Goal: Task Accomplishment & Management: Use online tool/utility

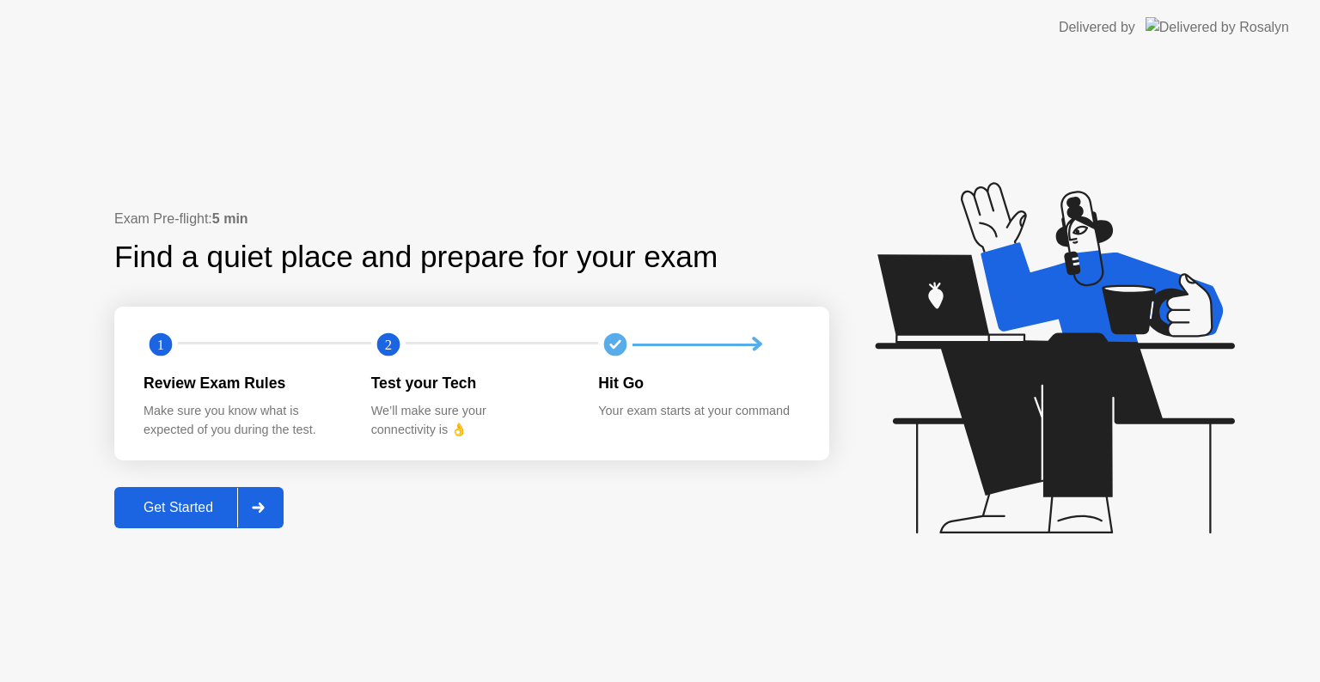
click at [182, 511] on div "Get Started" at bounding box center [178, 507] width 118 height 15
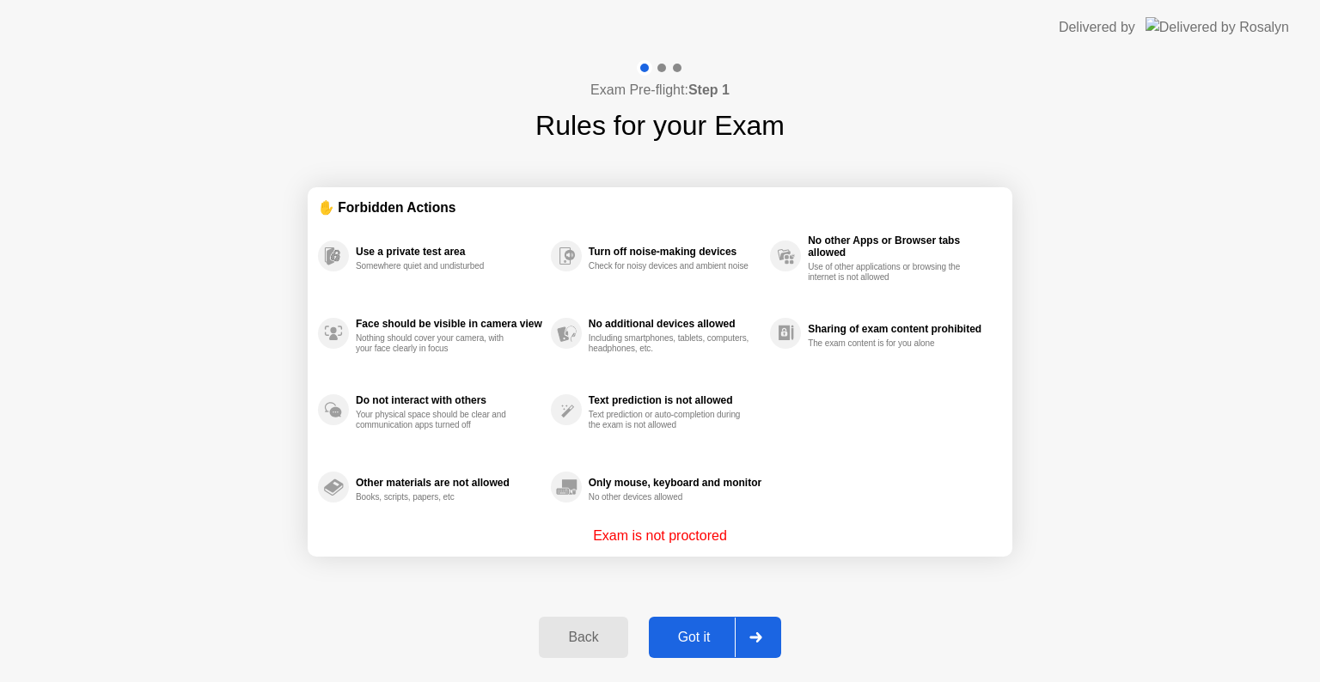
click at [699, 630] on div "Got it" at bounding box center [694, 637] width 81 height 15
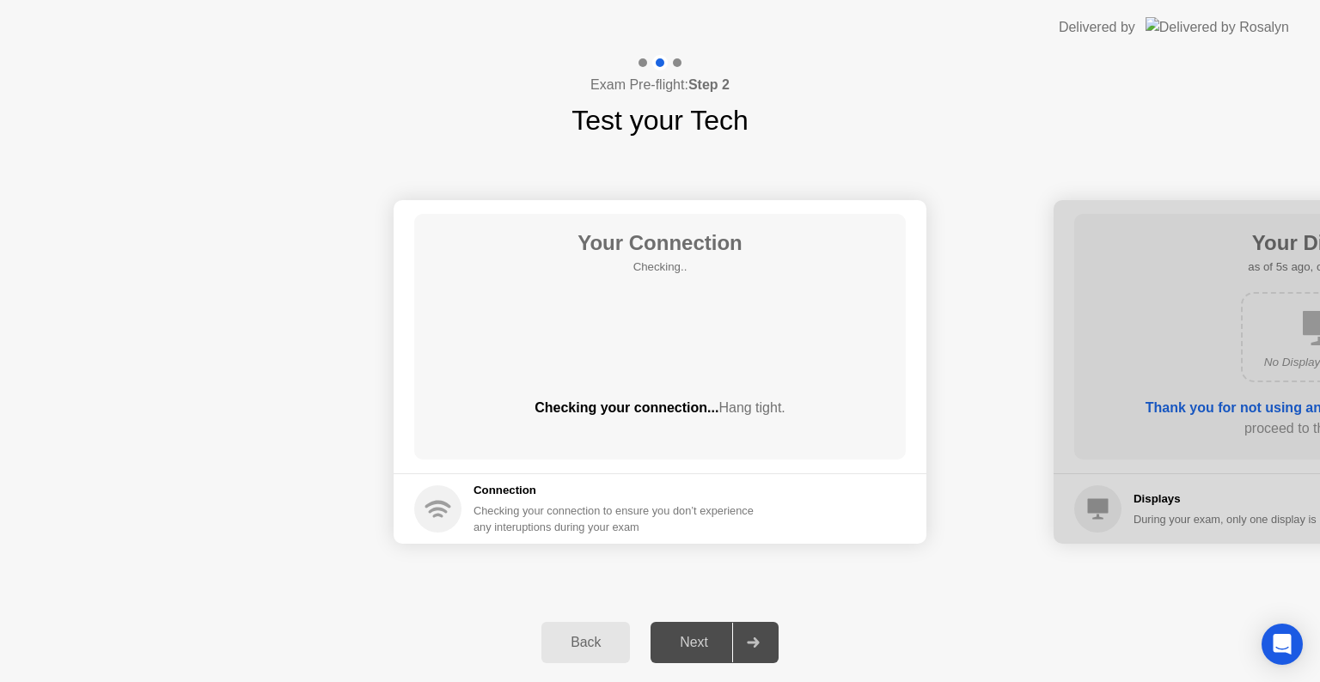
click at [709, 638] on div "Next" at bounding box center [694, 642] width 76 height 15
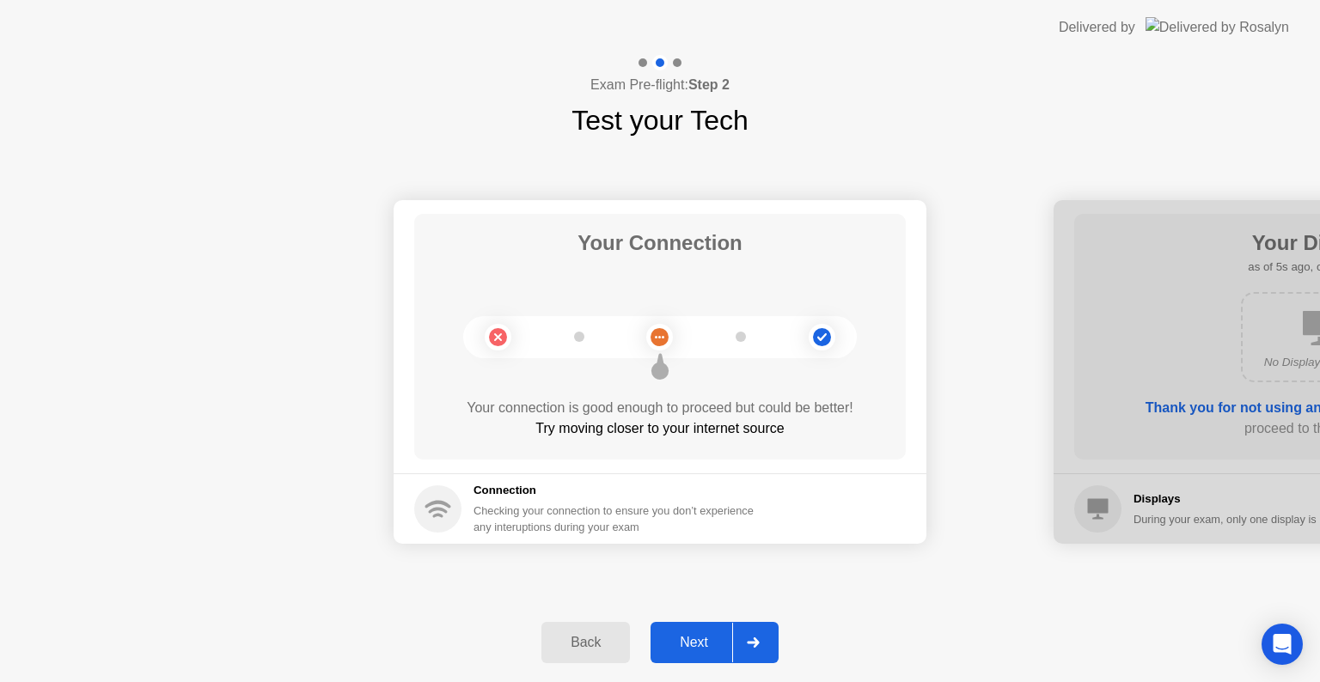
click at [712, 638] on div "Next" at bounding box center [694, 642] width 76 height 15
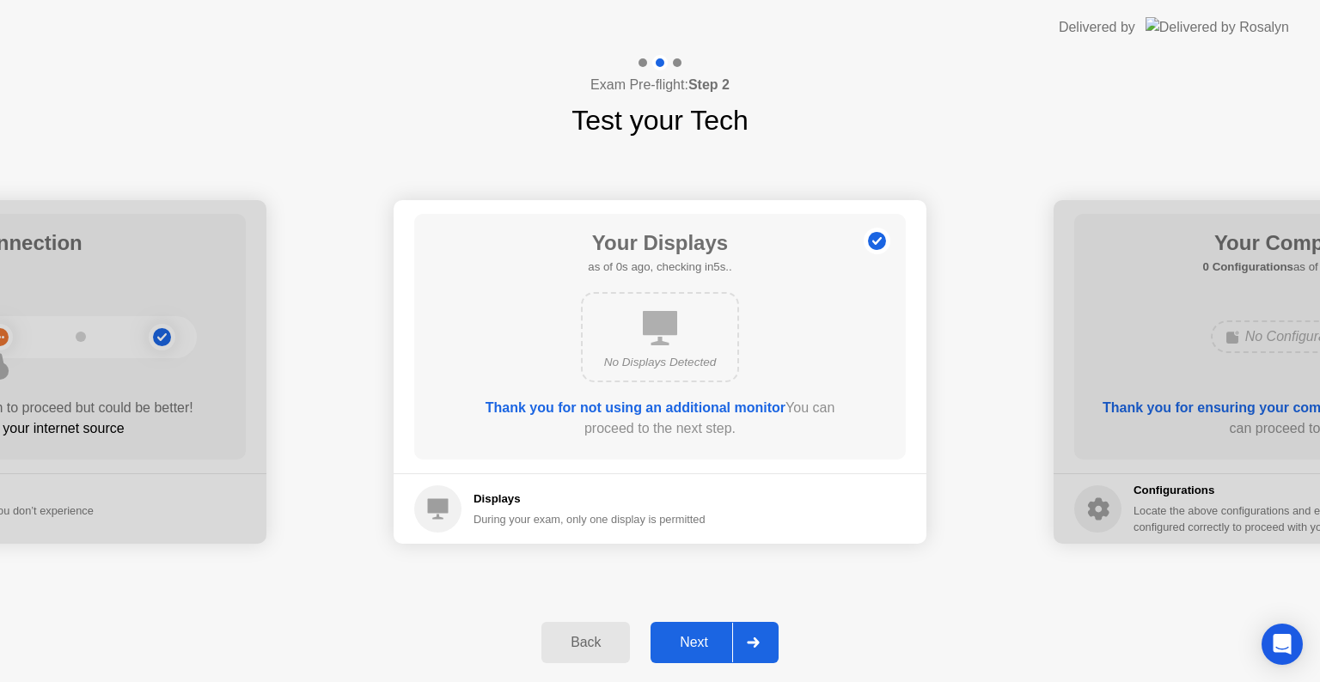
click at [712, 638] on div "Next" at bounding box center [694, 642] width 76 height 15
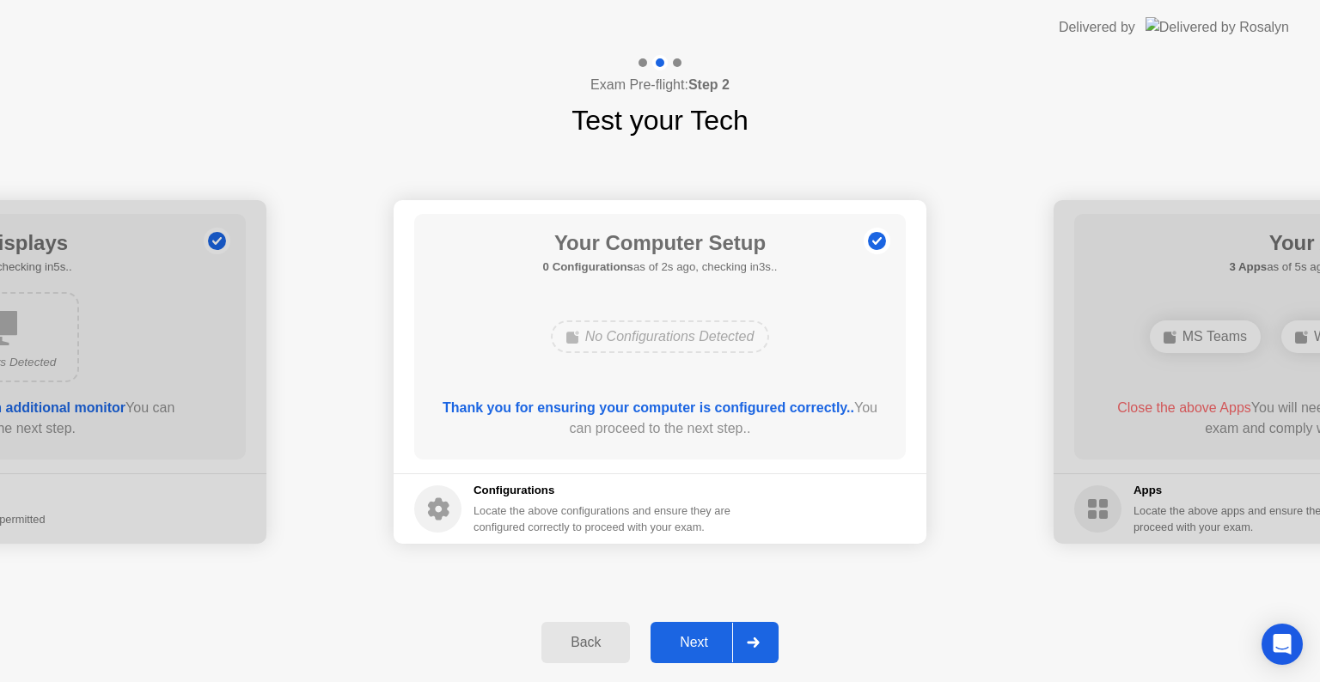
click at [712, 638] on div "Next" at bounding box center [694, 642] width 76 height 15
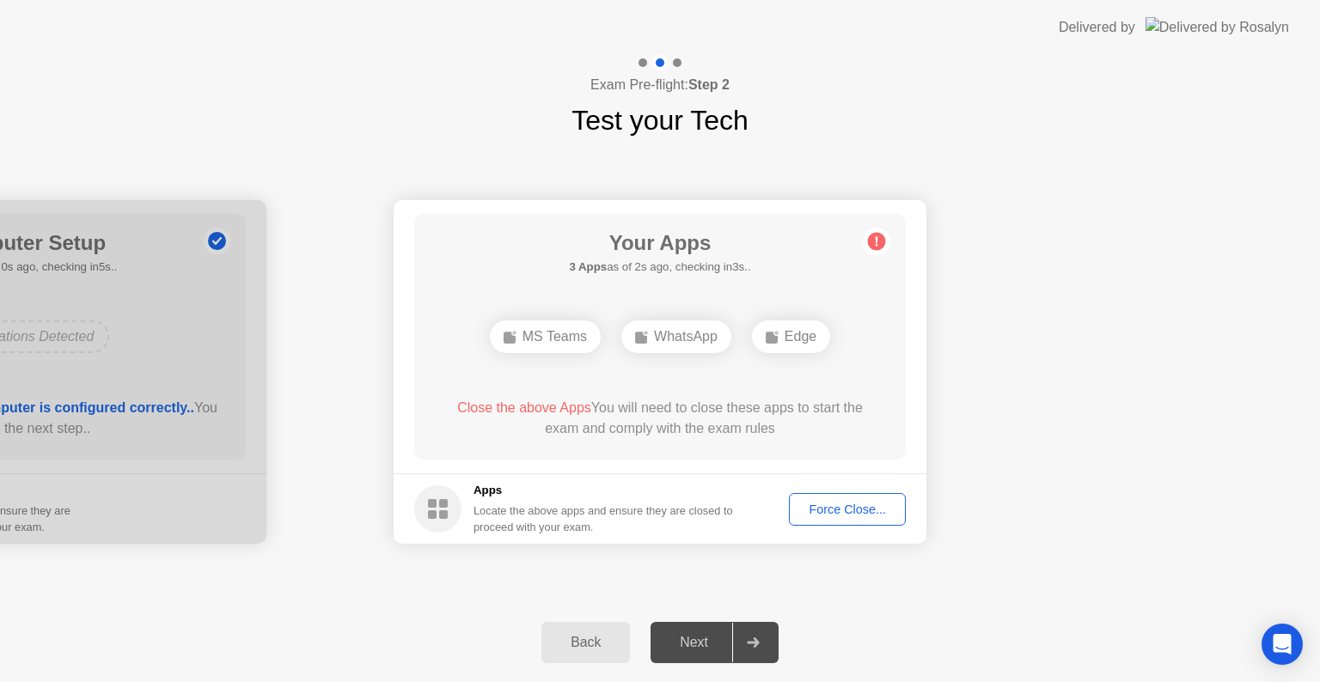
click at [846, 506] on div "Force Close..." at bounding box center [847, 510] width 105 height 14
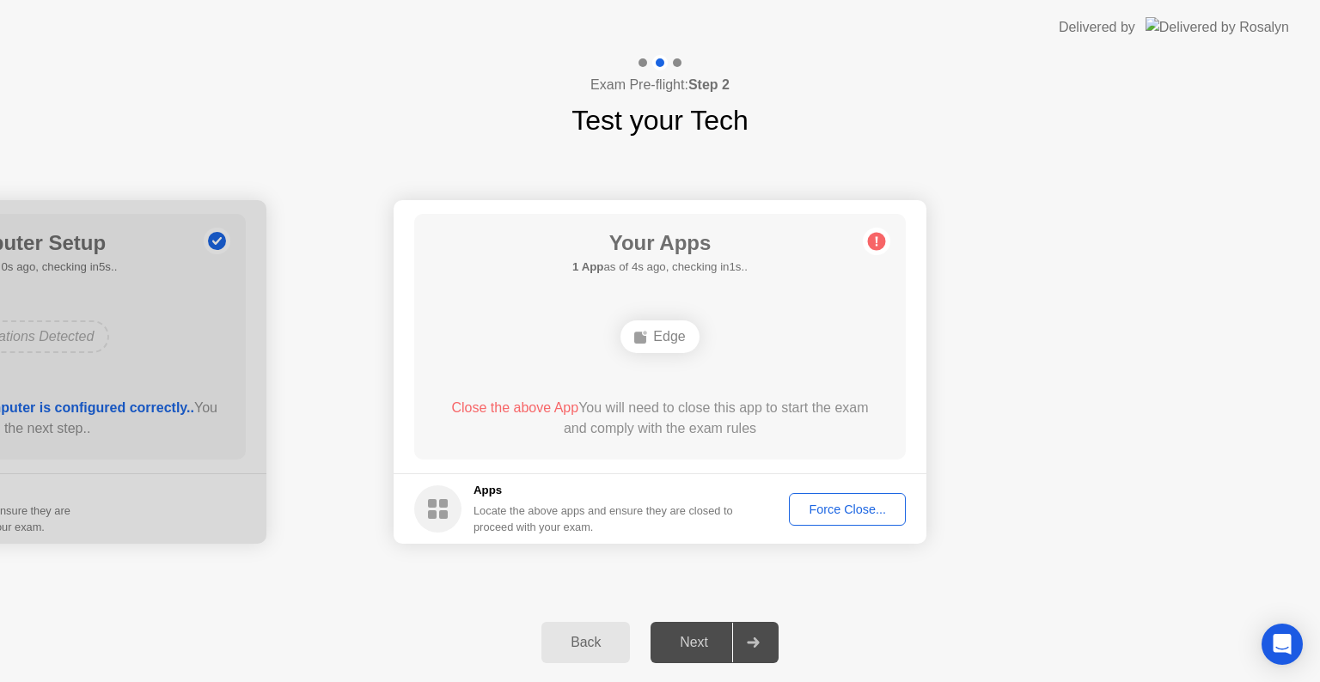
click at [835, 509] on div "Force Close..." at bounding box center [847, 510] width 105 height 14
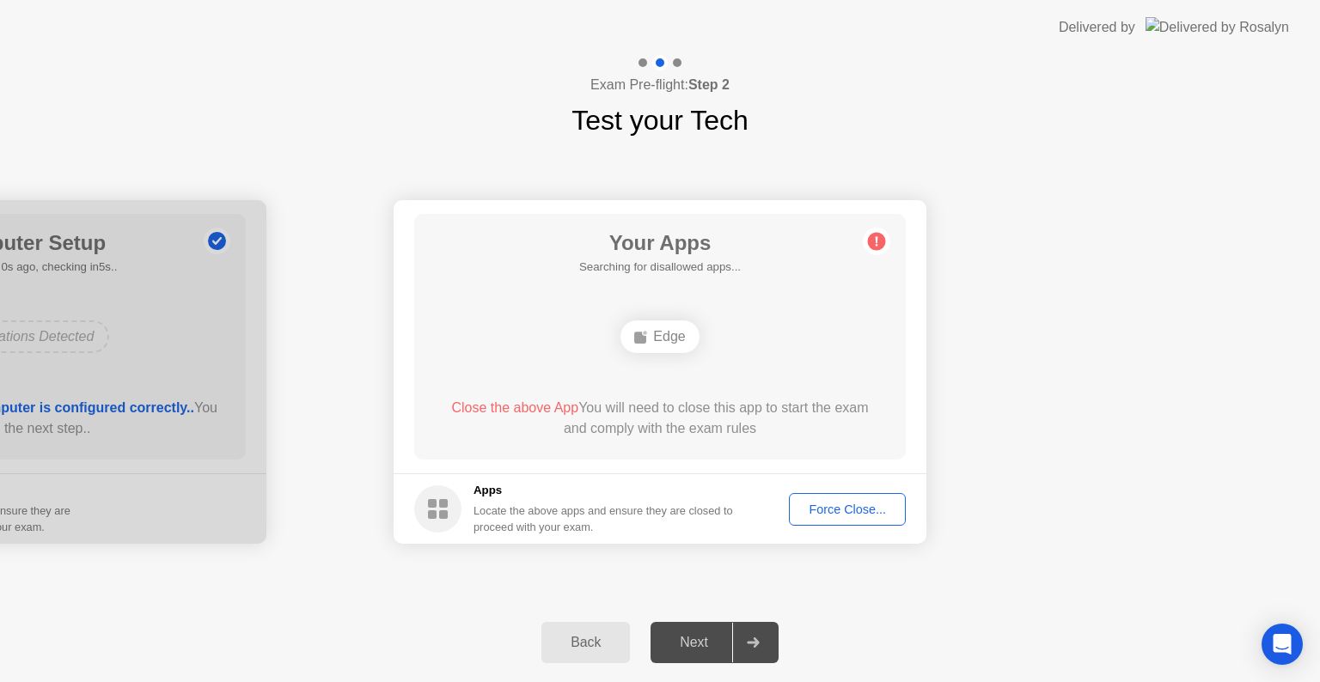
click at [811, 503] on div "Force Close..." at bounding box center [847, 510] width 105 height 14
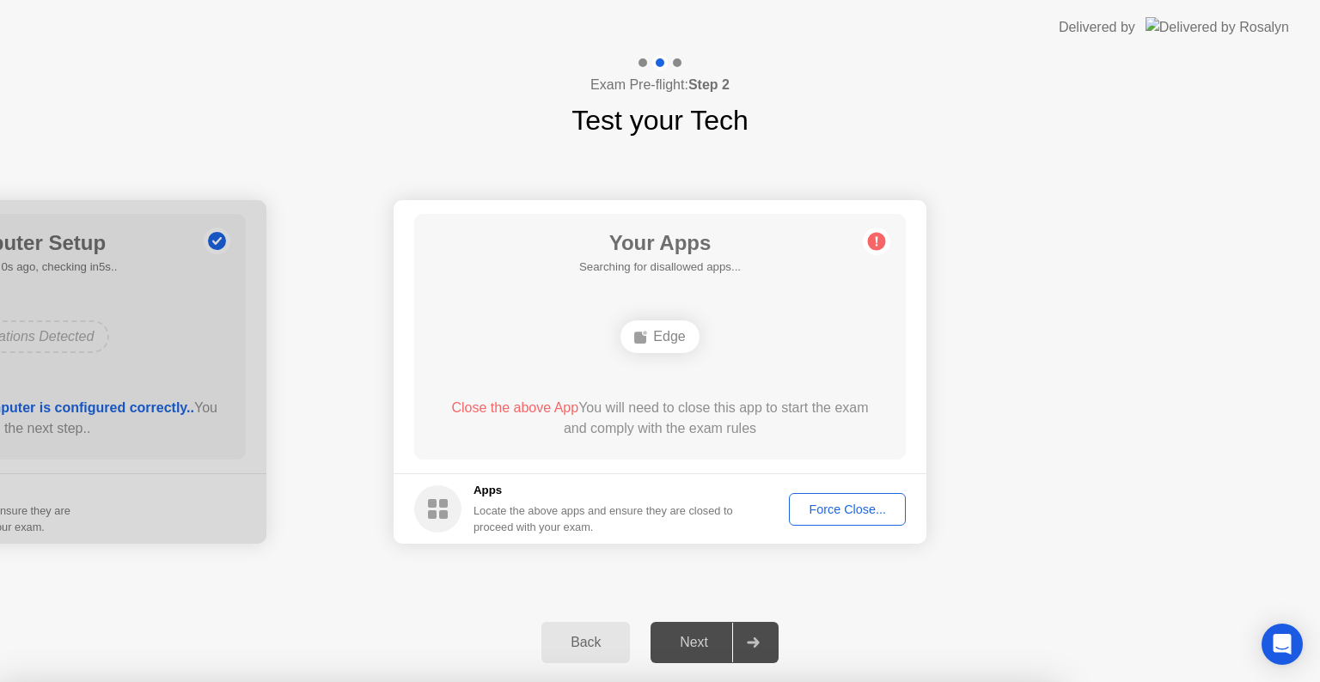
click at [811, 681] on div at bounding box center [660, 682] width 1320 height 0
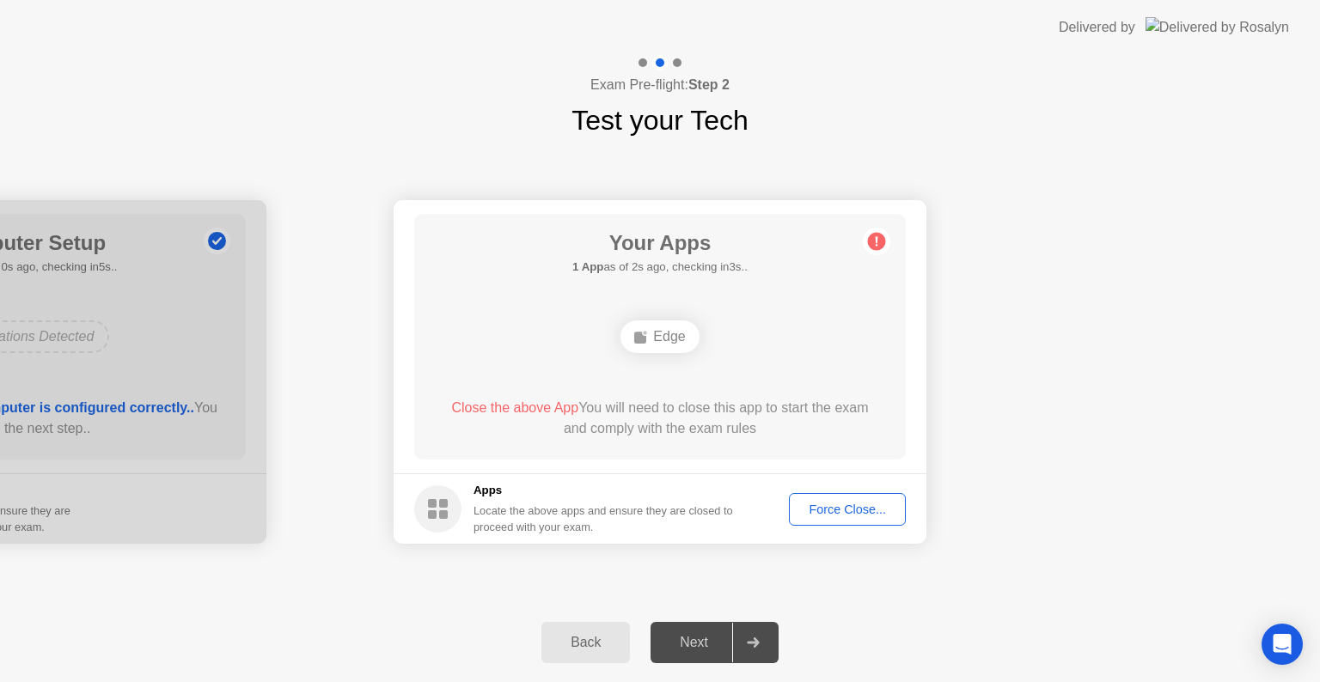
click at [680, 351] on div "Edge" at bounding box center [659, 337] width 78 height 33
click at [679, 340] on div "Edge" at bounding box center [659, 337] width 78 height 33
click at [849, 509] on div "Force Close..." at bounding box center [847, 510] width 105 height 14
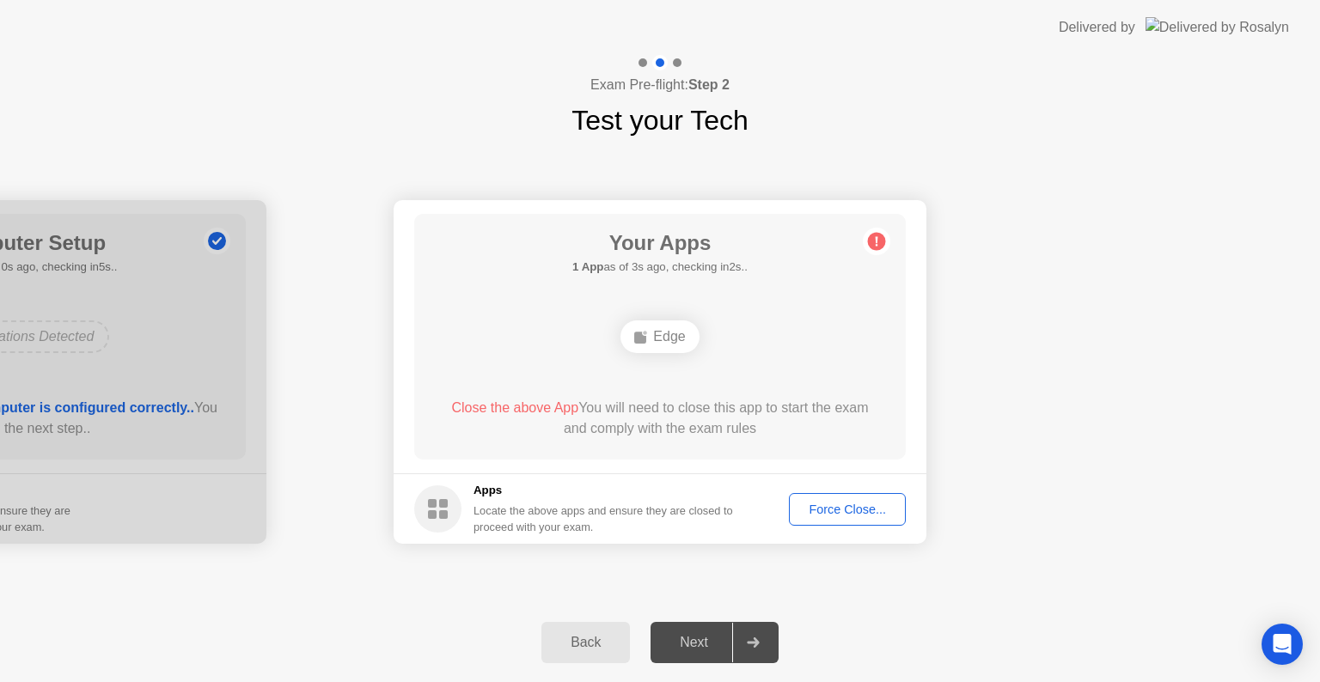
click at [839, 511] on div "Force Close..." at bounding box center [847, 510] width 105 height 14
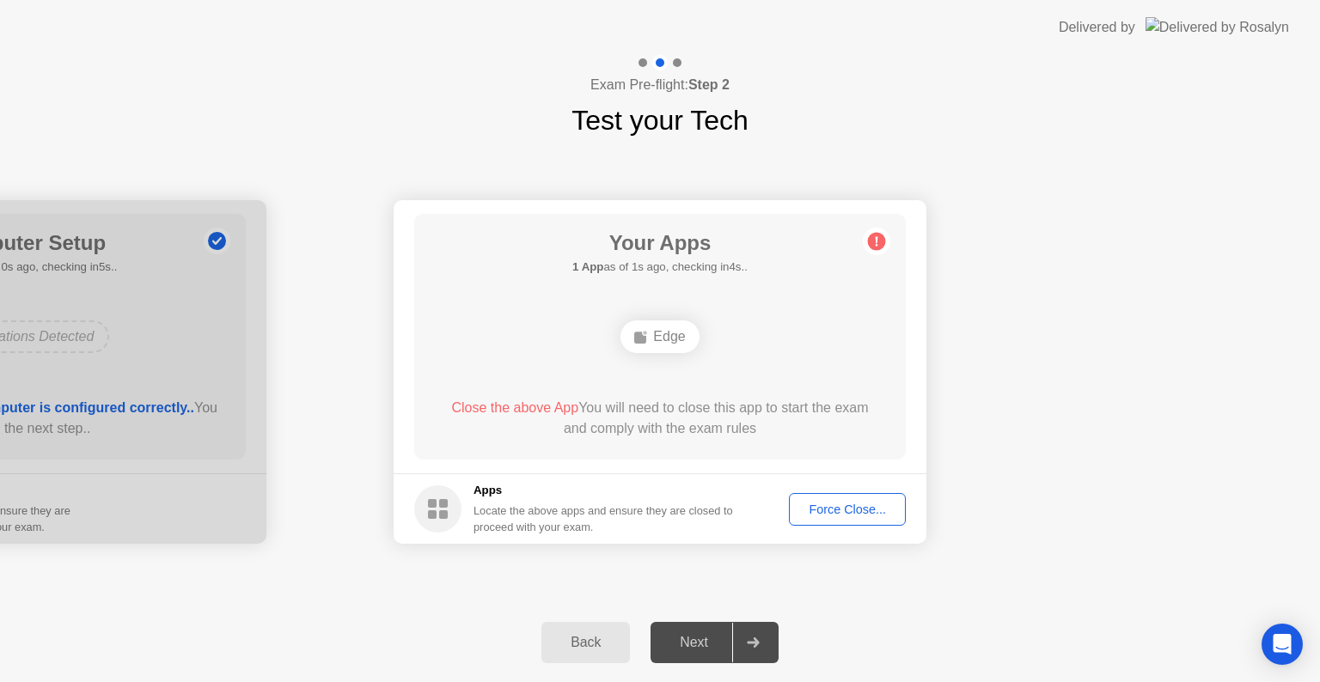
click at [816, 504] on div "Force Close..." at bounding box center [847, 510] width 105 height 14
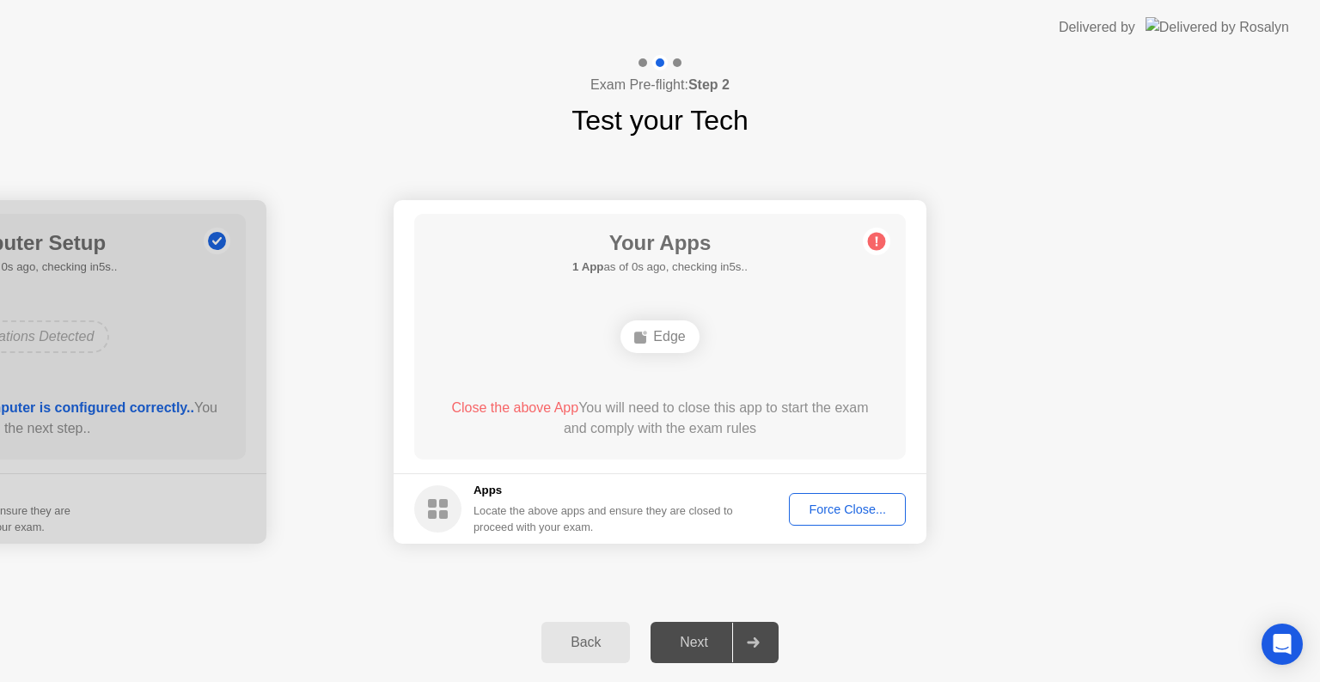
click at [834, 514] on div "Force Close..." at bounding box center [847, 510] width 105 height 14
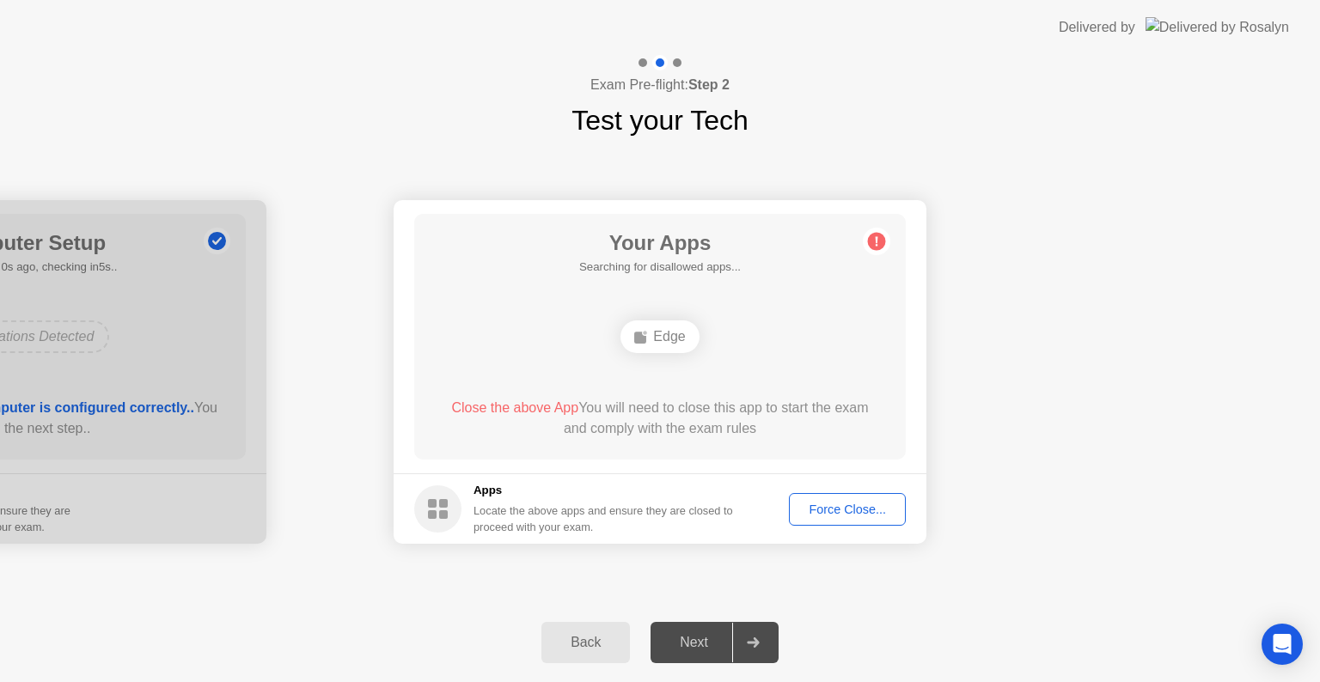
click at [825, 503] on div "Force Close..." at bounding box center [847, 510] width 105 height 14
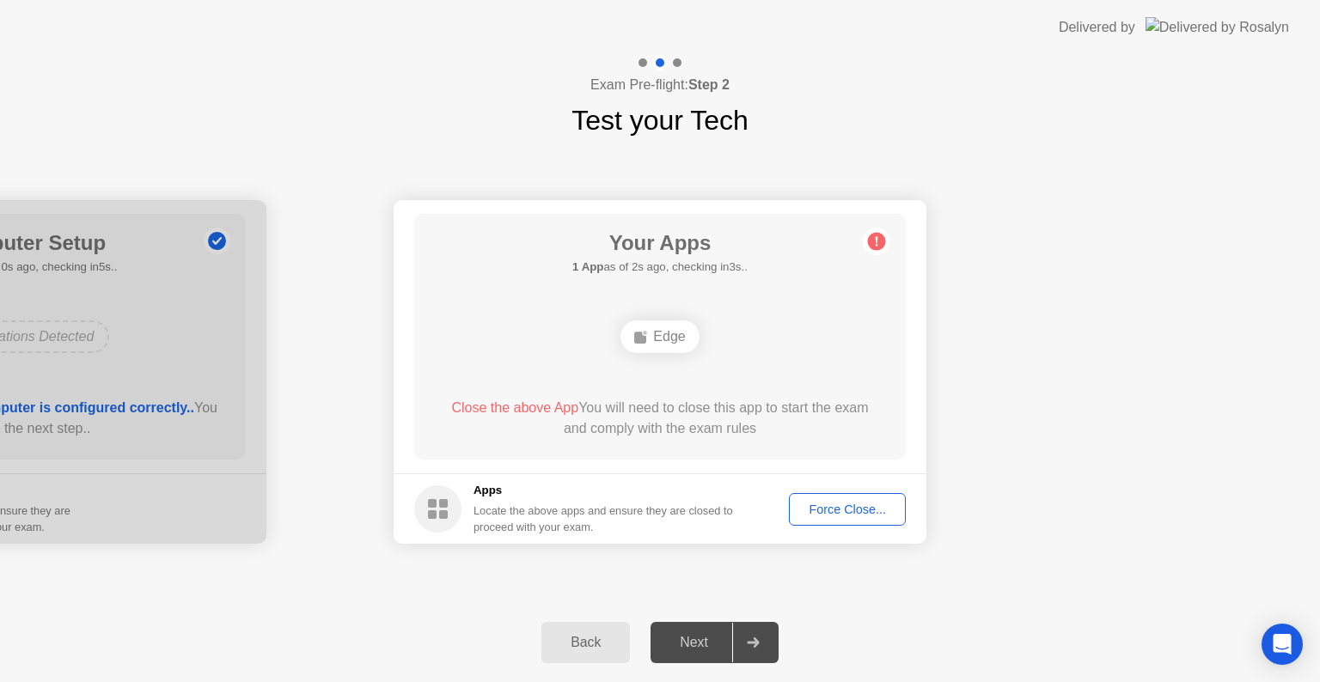
click at [836, 493] on button "Force Close..." at bounding box center [847, 509] width 117 height 33
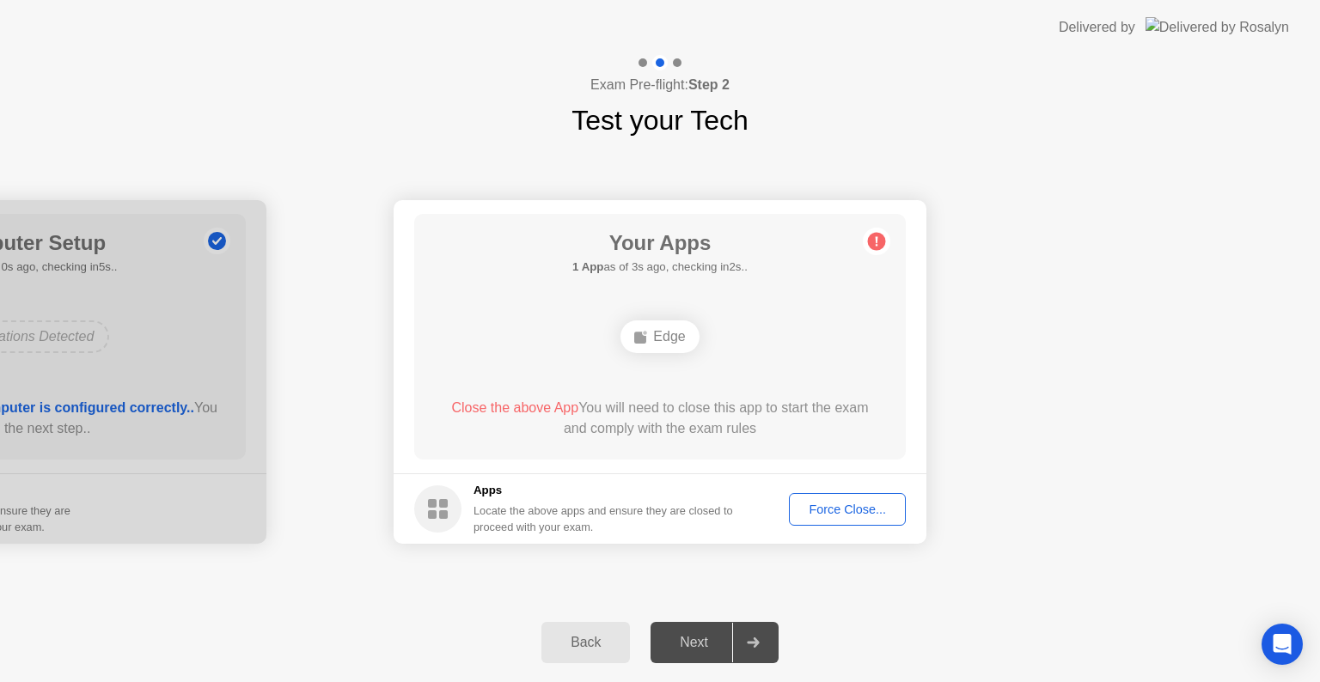
click at [876, 243] on circle at bounding box center [877, 242] width 18 height 18
click at [876, 237] on icon at bounding box center [877, 241] width 3 height 9
click at [840, 496] on button "Force Close..." at bounding box center [847, 509] width 117 height 33
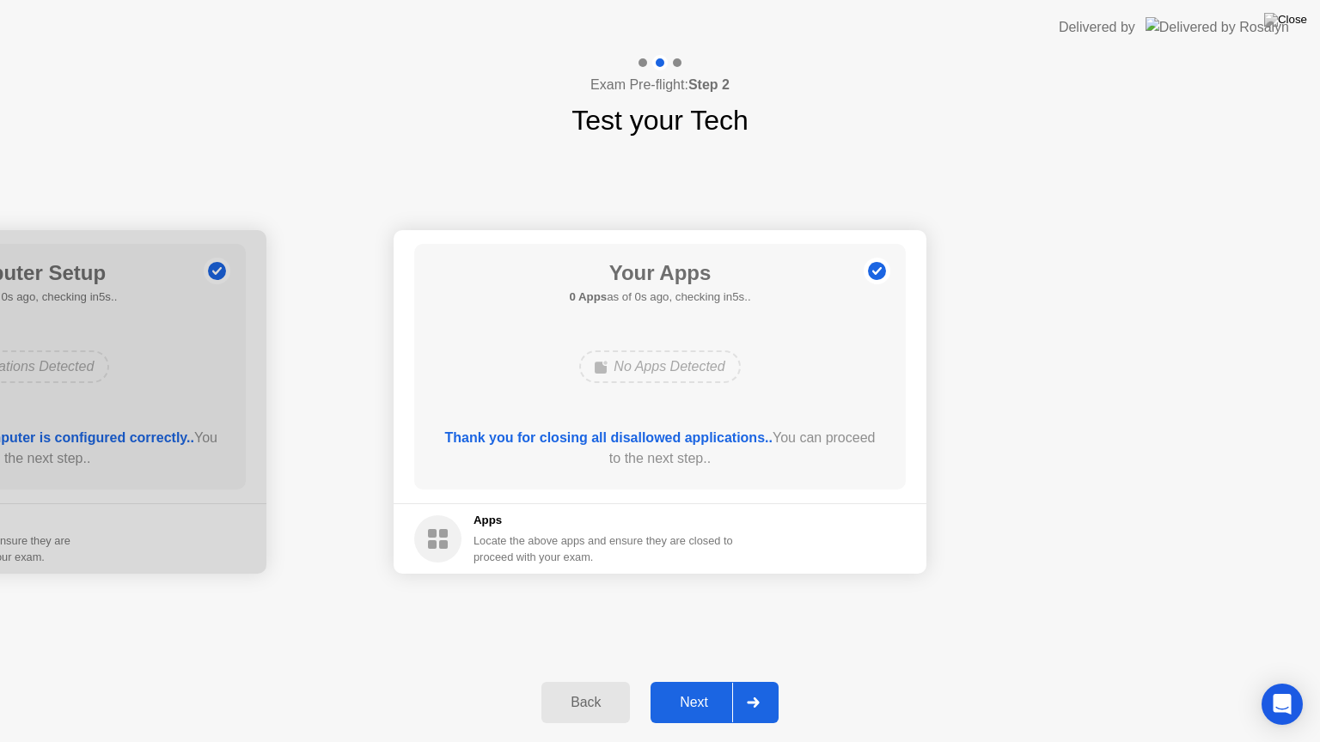
click at [408, 7] on header "Delivered by" at bounding box center [660, 27] width 1320 height 55
click at [724, 681] on div "Next" at bounding box center [694, 702] width 76 height 15
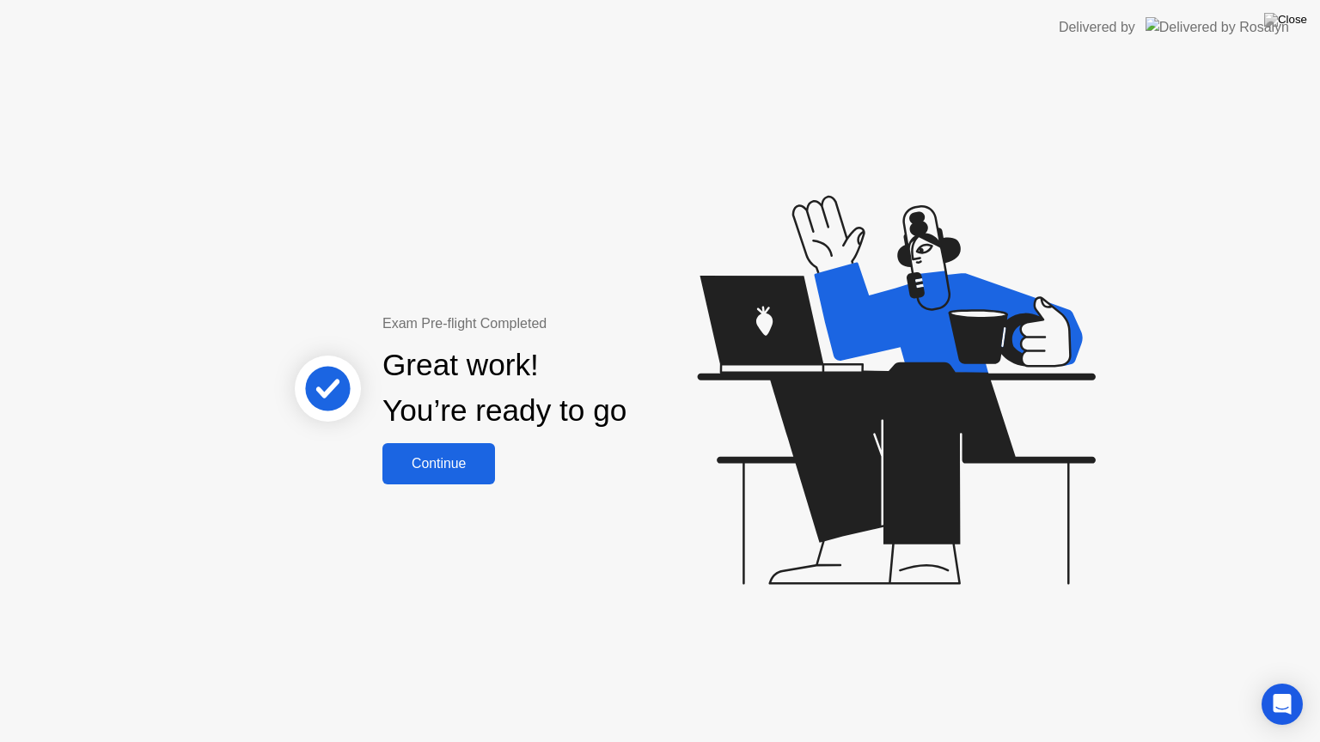
click at [454, 466] on div "Continue" at bounding box center [439, 463] width 102 height 15
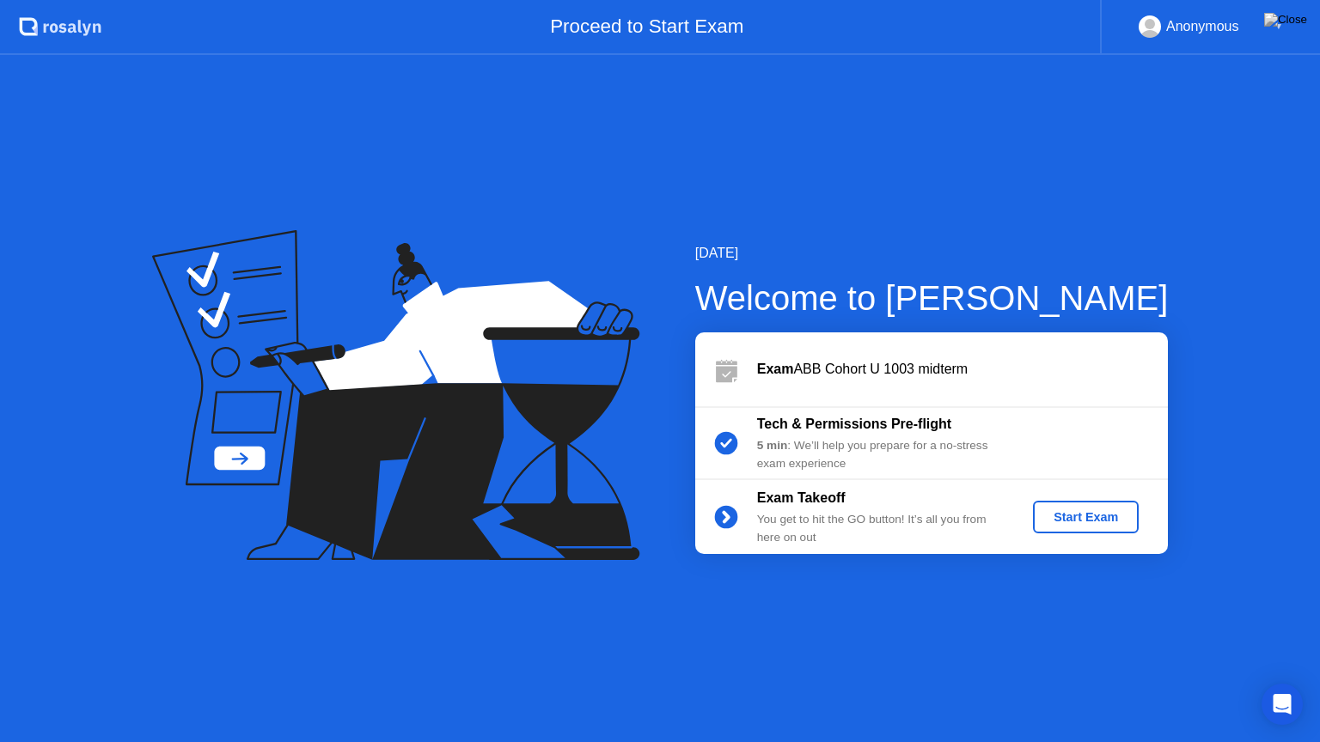
click at [1082, 516] on div "Start Exam" at bounding box center [1086, 517] width 92 height 14
